Goal: Ask a question

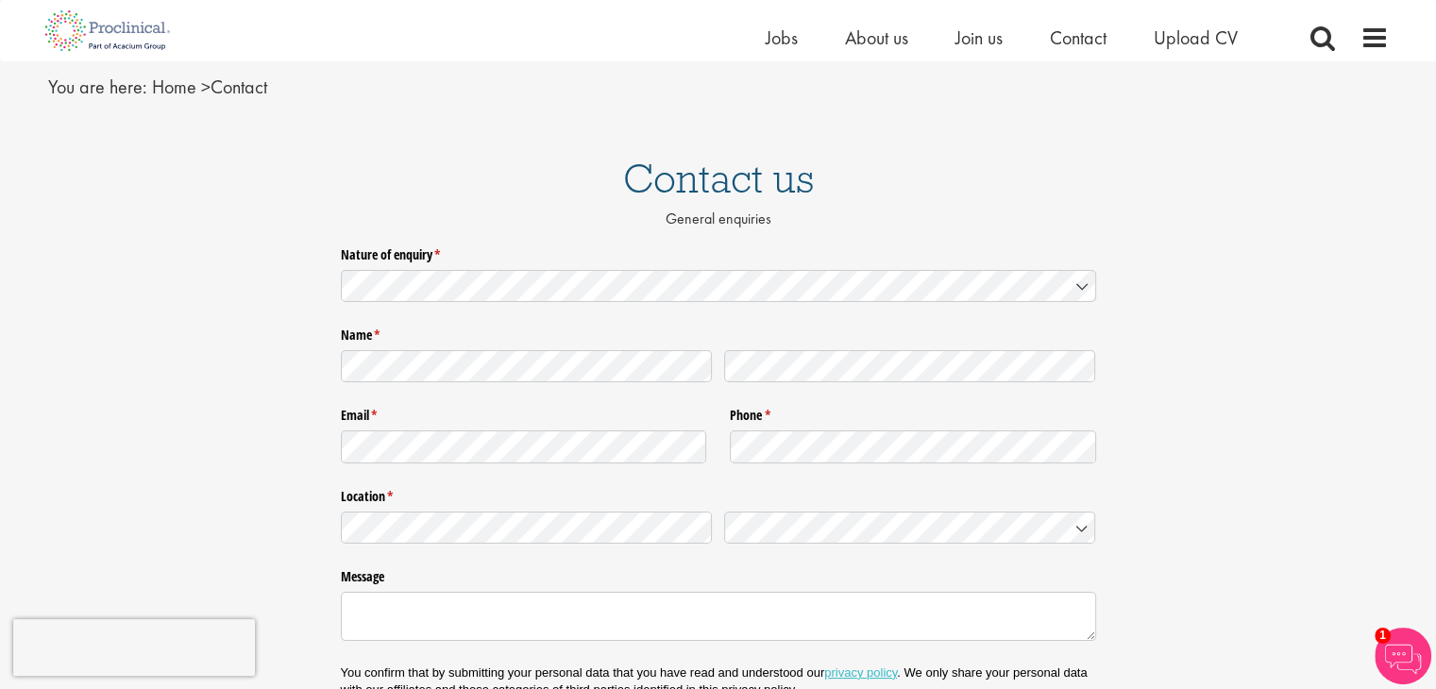
scroll to position [66, 0]
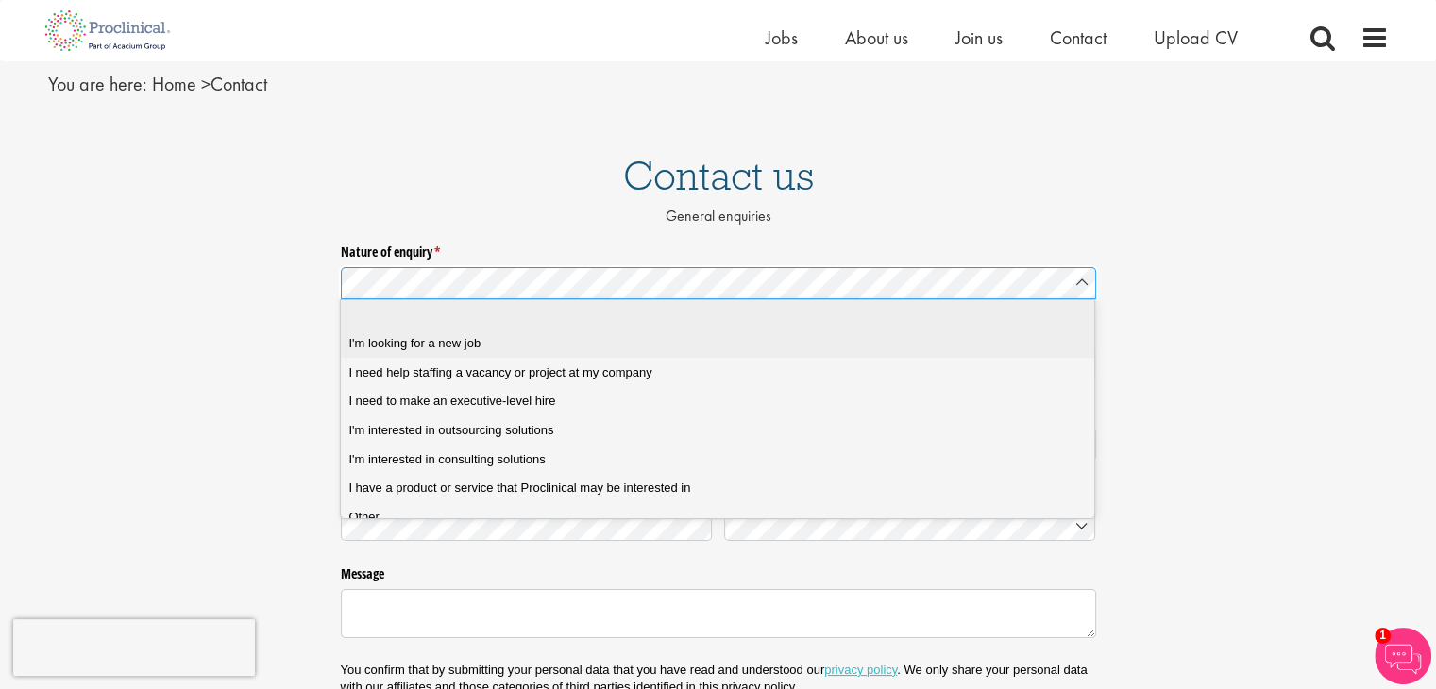
click at [800, 339] on div "I'm looking for a new job" at bounding box center [724, 343] width 752 height 17
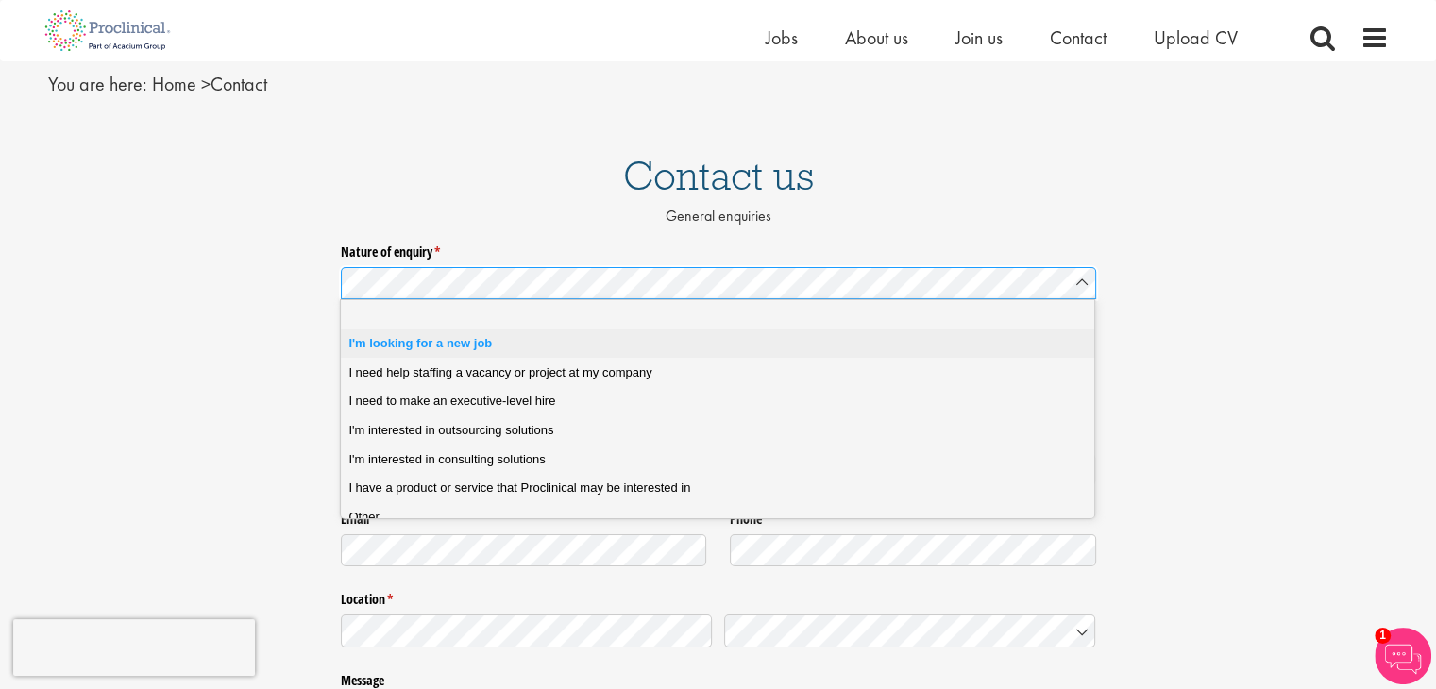
click at [718, 335] on div "I'm looking for a new job" at bounding box center [724, 343] width 752 height 17
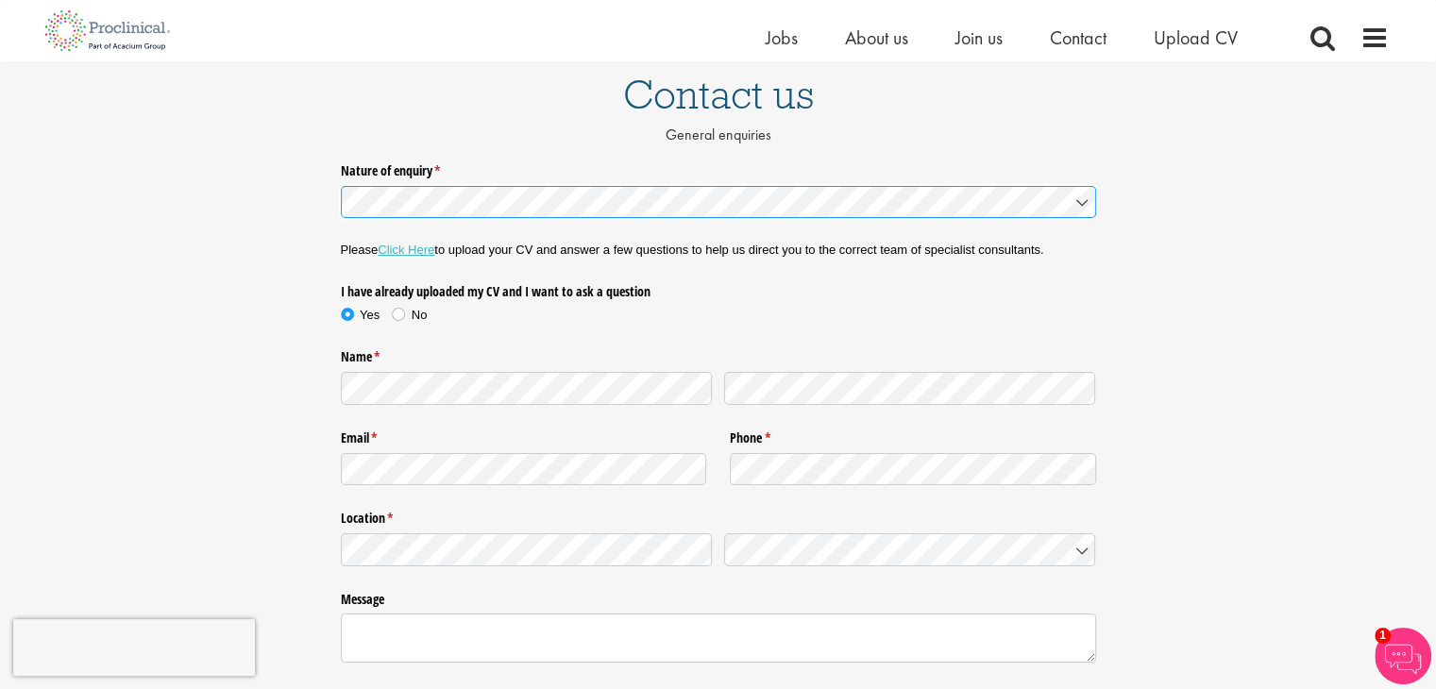
scroll to position [147, 0]
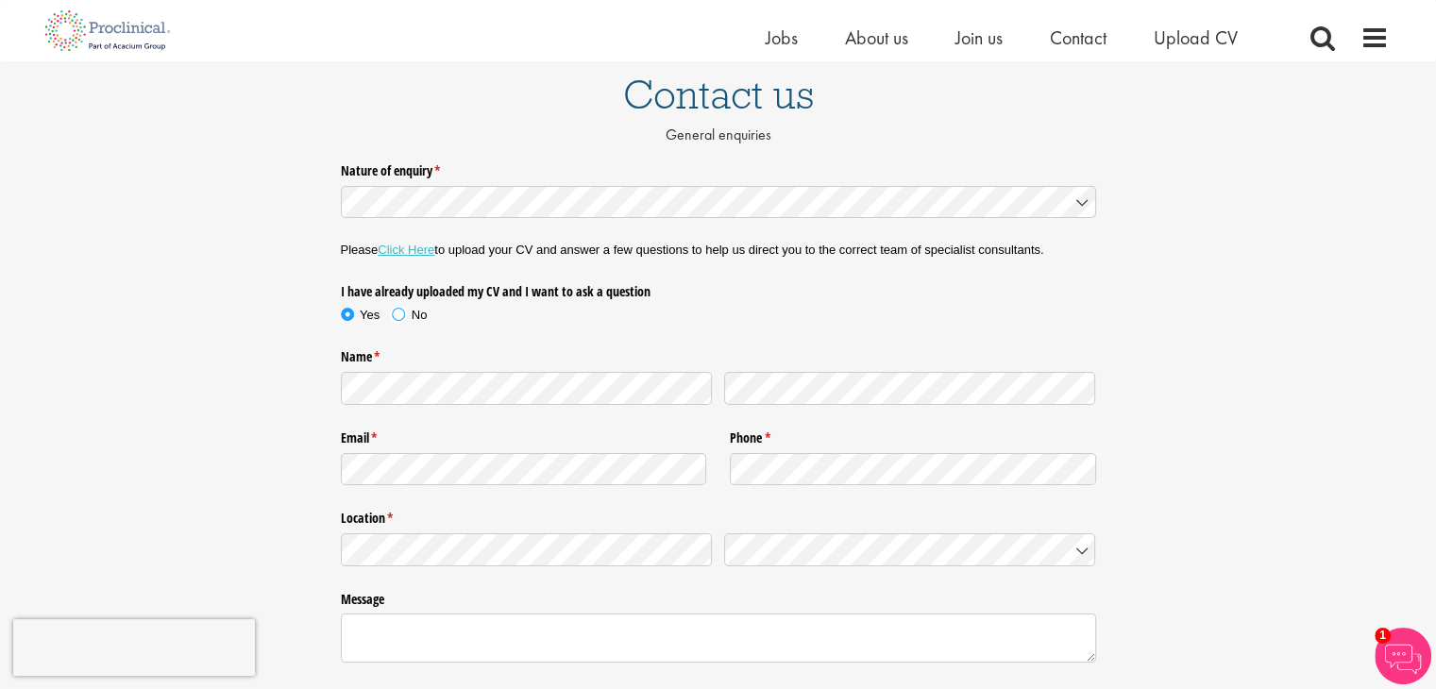
click at [400, 313] on span at bounding box center [398, 314] width 19 height 19
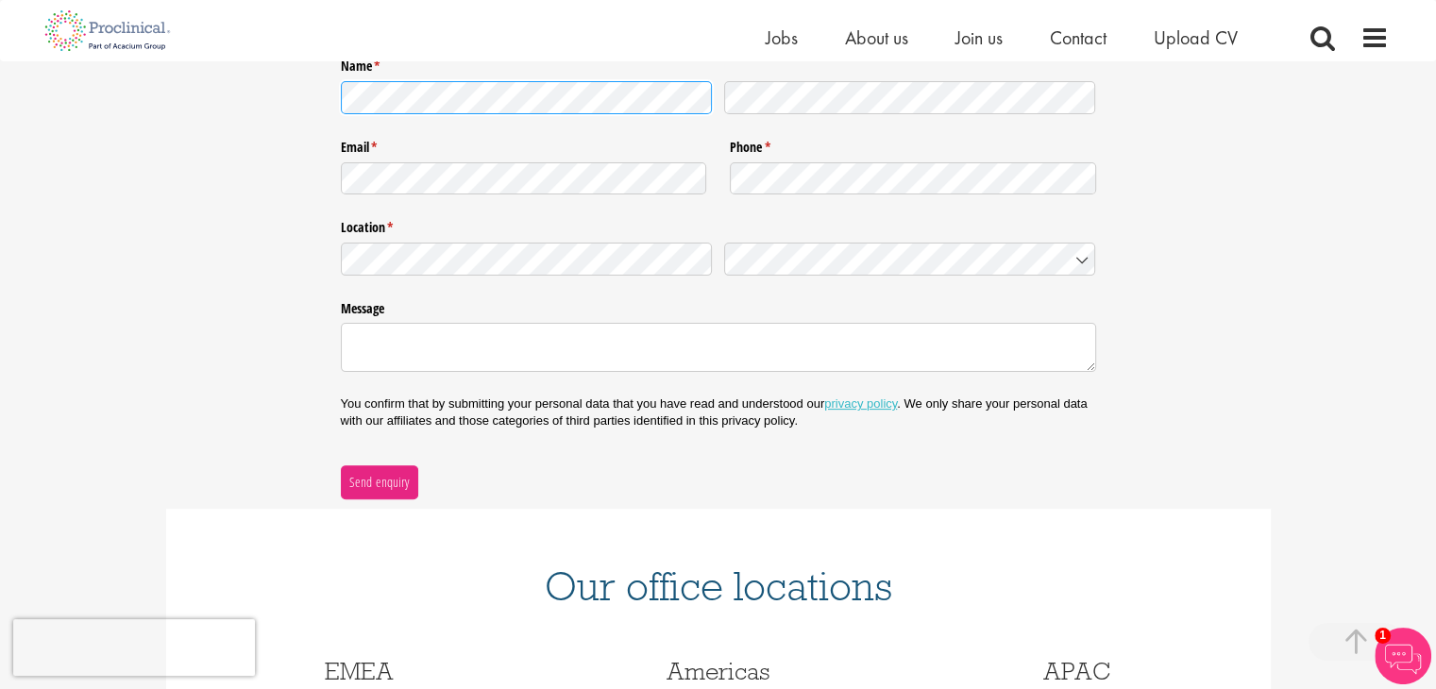
scroll to position [438, 0]
click at [382, 481] on span "Send enquiry" at bounding box center [378, 482] width 61 height 21
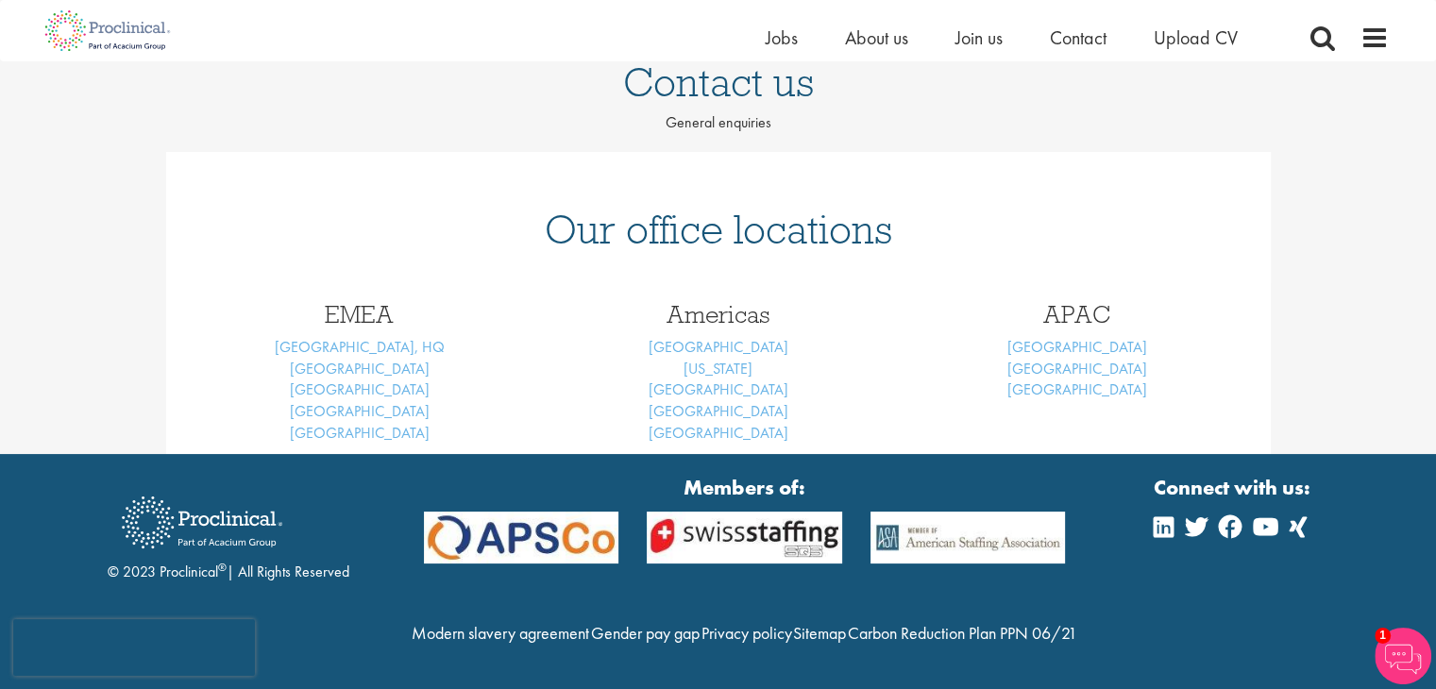
scroll to position [200, 0]
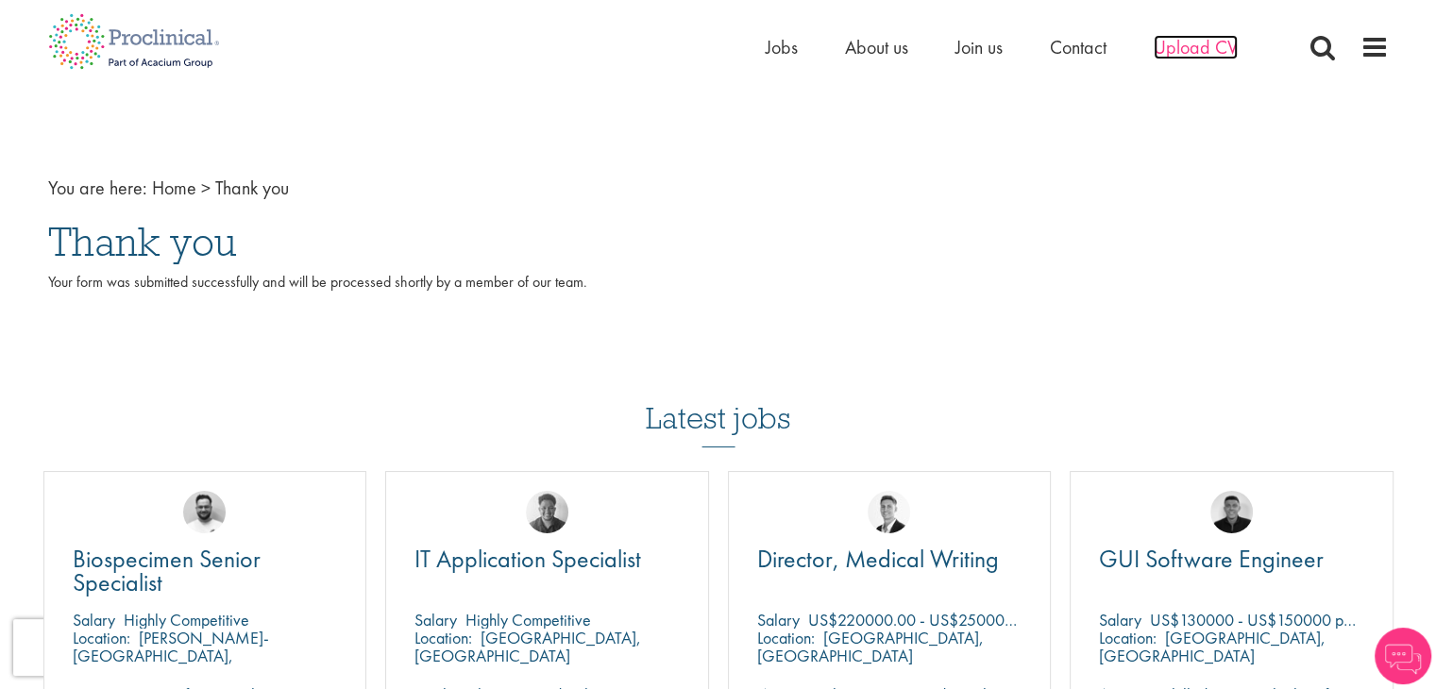
drag, startPoint x: 0, startPoint y: 0, endPoint x: 1196, endPoint y: 44, distance: 1197.0
click at [1196, 44] on span "Upload CV" at bounding box center [1196, 47] width 84 height 25
